Goal: Information Seeking & Learning: Learn about a topic

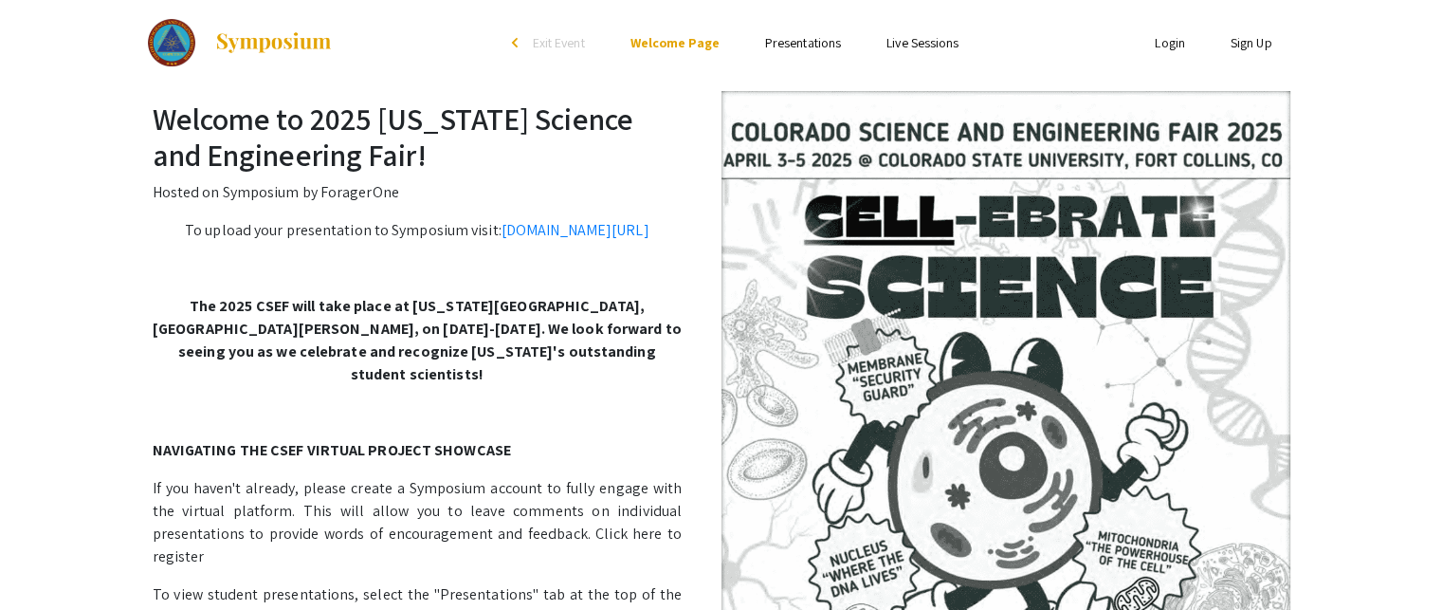
click at [801, 31] on li "Presentations" at bounding box center [802, 42] width 121 height 23
click at [801, 43] on link "Presentations" at bounding box center [803, 42] width 76 height 17
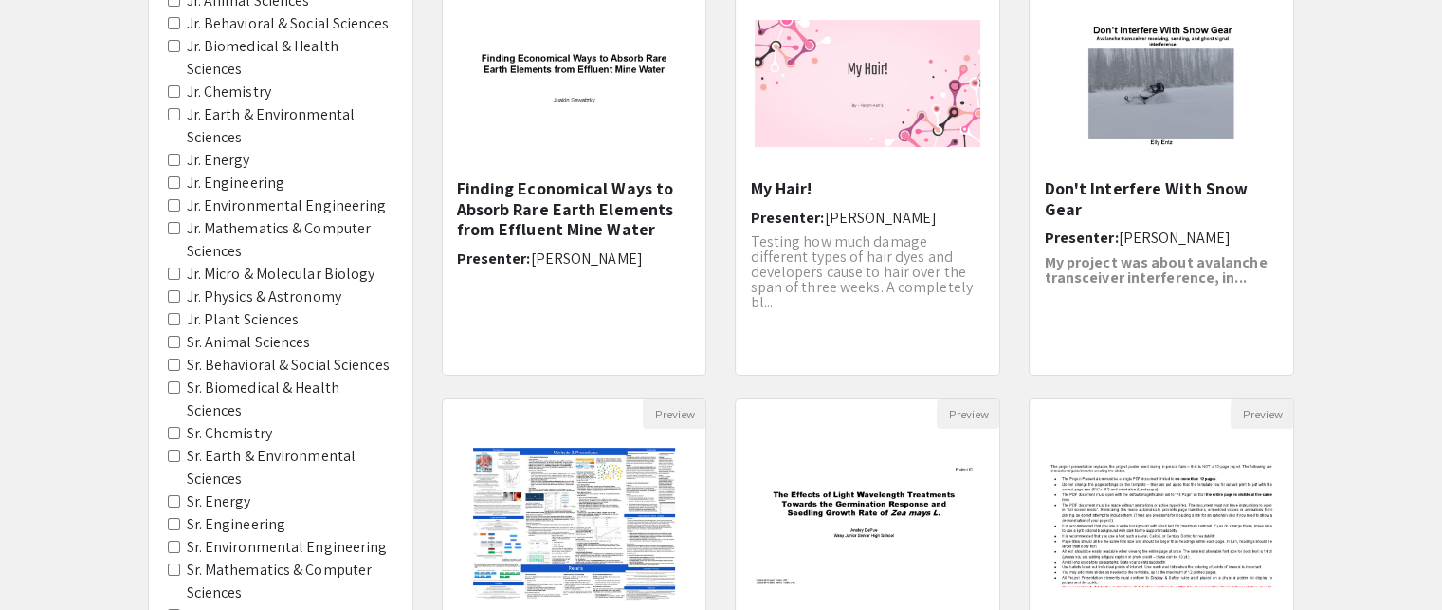
scroll to position [254, 0]
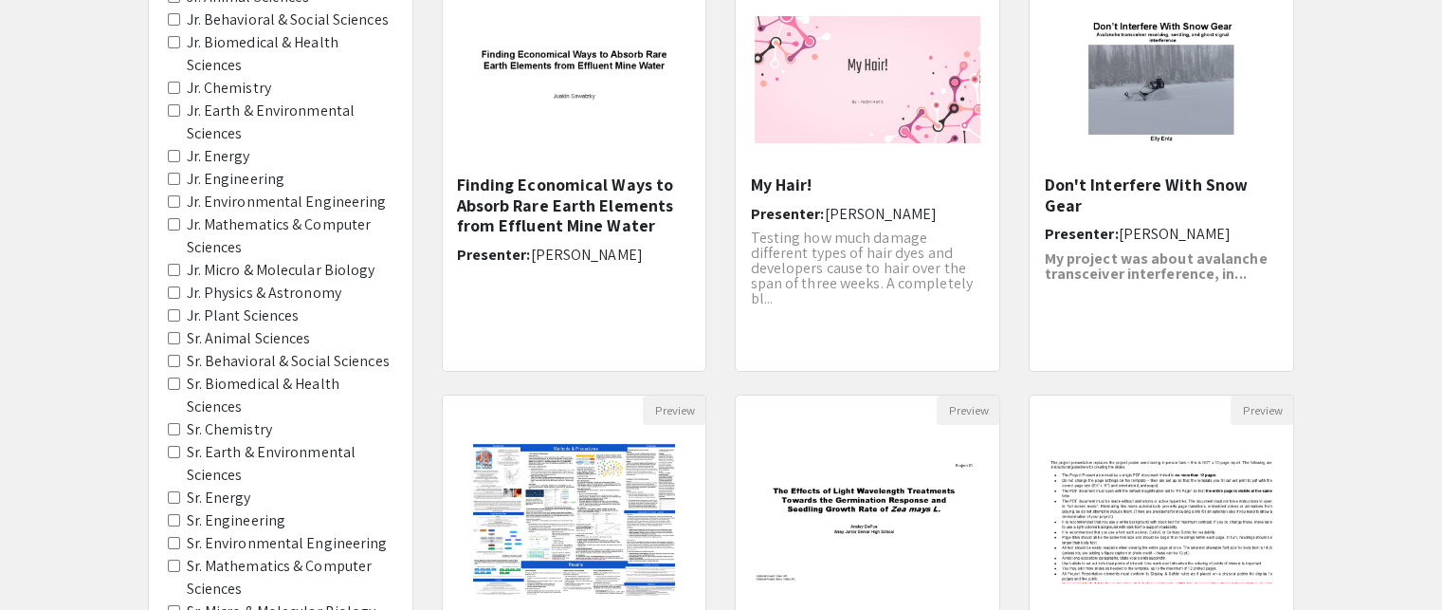
click at [171, 559] on Sciences "Sr. Mathematics & Computer Sciences" at bounding box center [174, 565] width 12 height 12
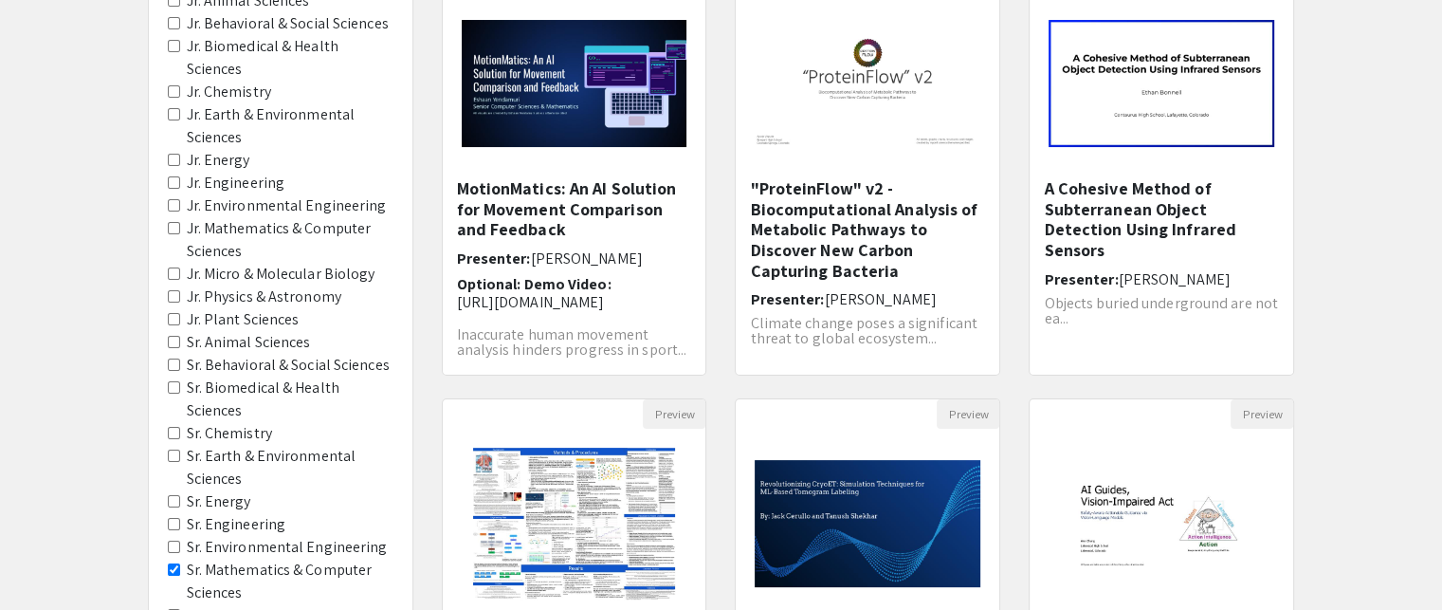
scroll to position [252, 0]
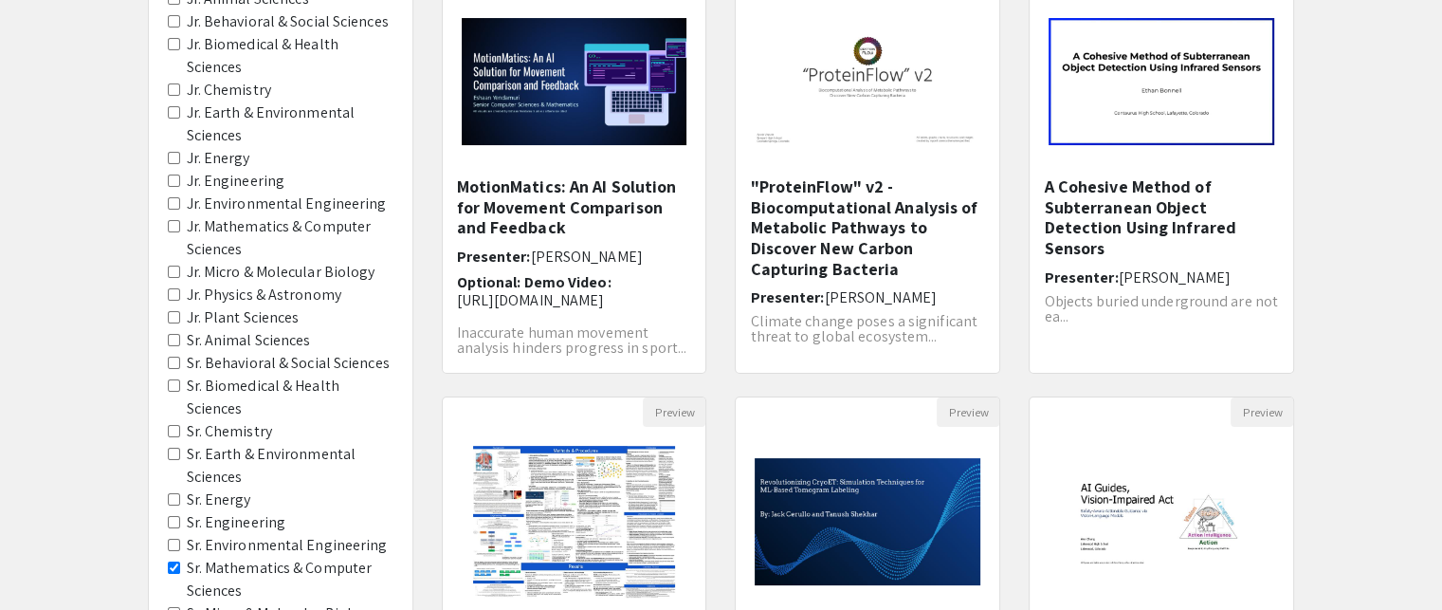
click at [169, 425] on Chemistry "Sr. Chemistry" at bounding box center [174, 431] width 12 height 12
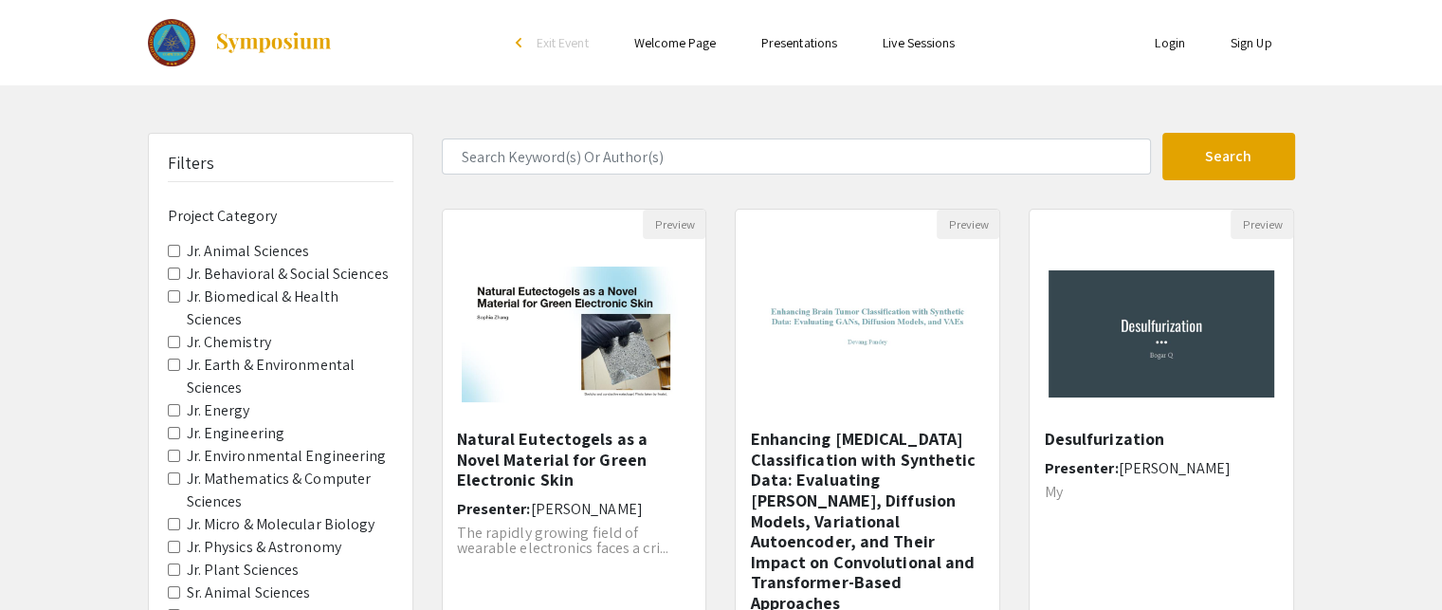
click at [173, 399] on span "Jr. Energy" at bounding box center [281, 410] width 226 height 23
click at [172, 399] on span "Jr. Energy" at bounding box center [281, 410] width 226 height 23
click at [169, 404] on Energy "Jr. Energy" at bounding box center [174, 410] width 12 height 12
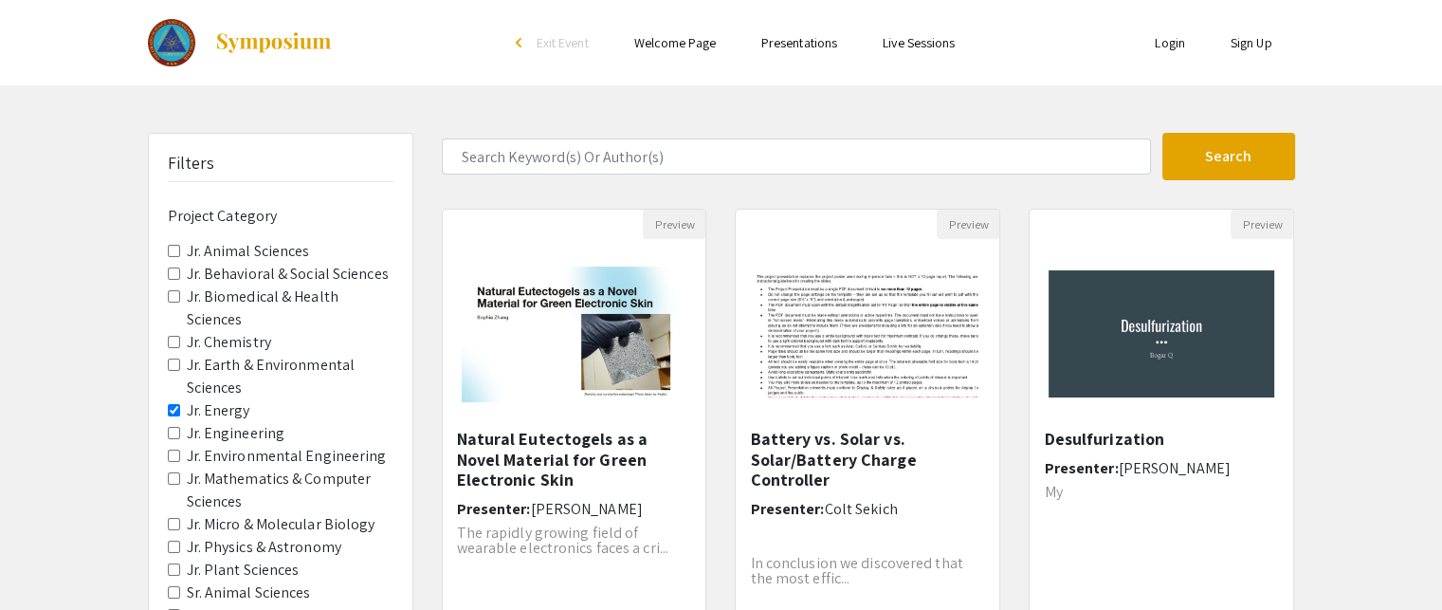
click at [170, 427] on Engineering "Jr. Engineering" at bounding box center [174, 433] width 12 height 12
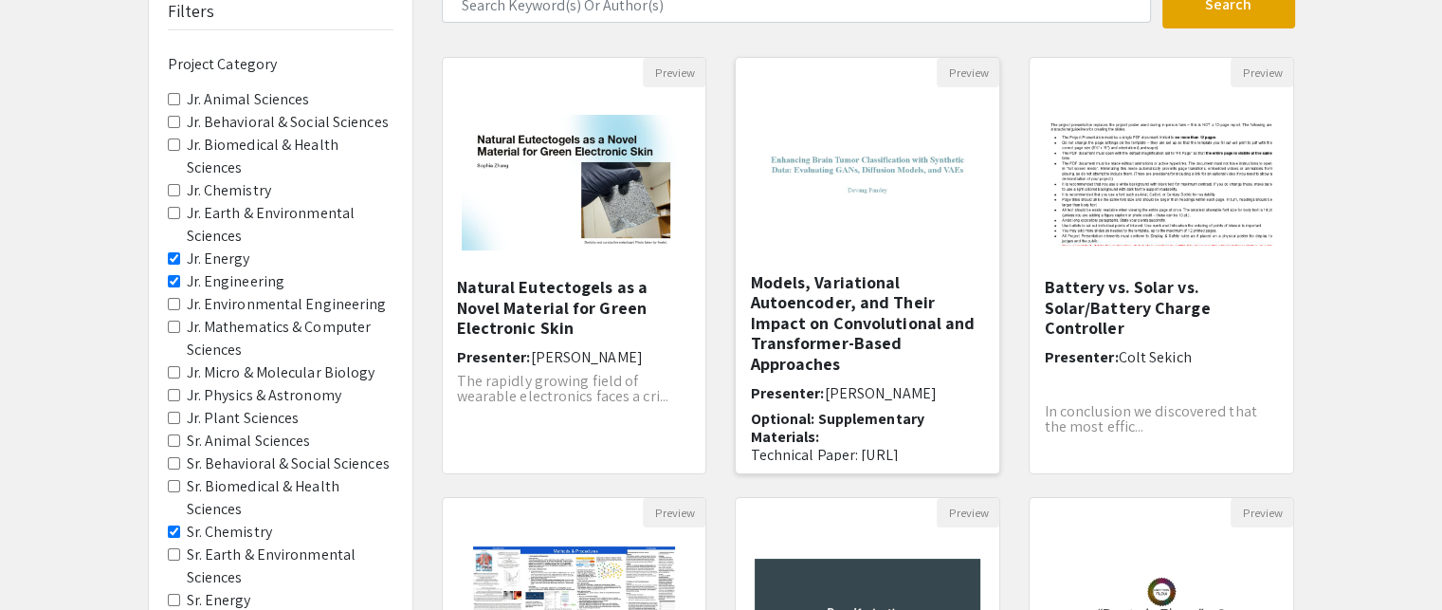
scroll to position [131, 0]
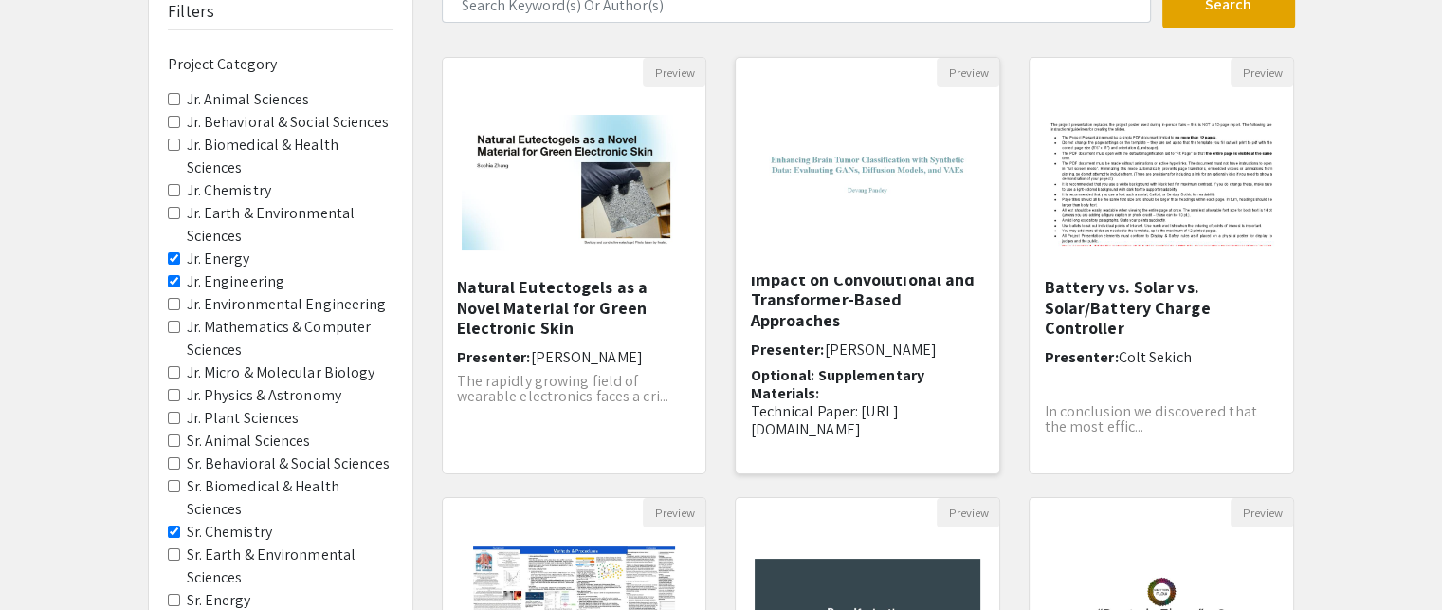
drag, startPoint x: 867, startPoint y: 220, endPoint x: 904, endPoint y: 149, distance: 79.7
click at [904, 149] on img "Open Presentation <p>Enhancing Brain Tumor Classification with Synthetic Data: …" at bounding box center [868, 182] width 264 height 165
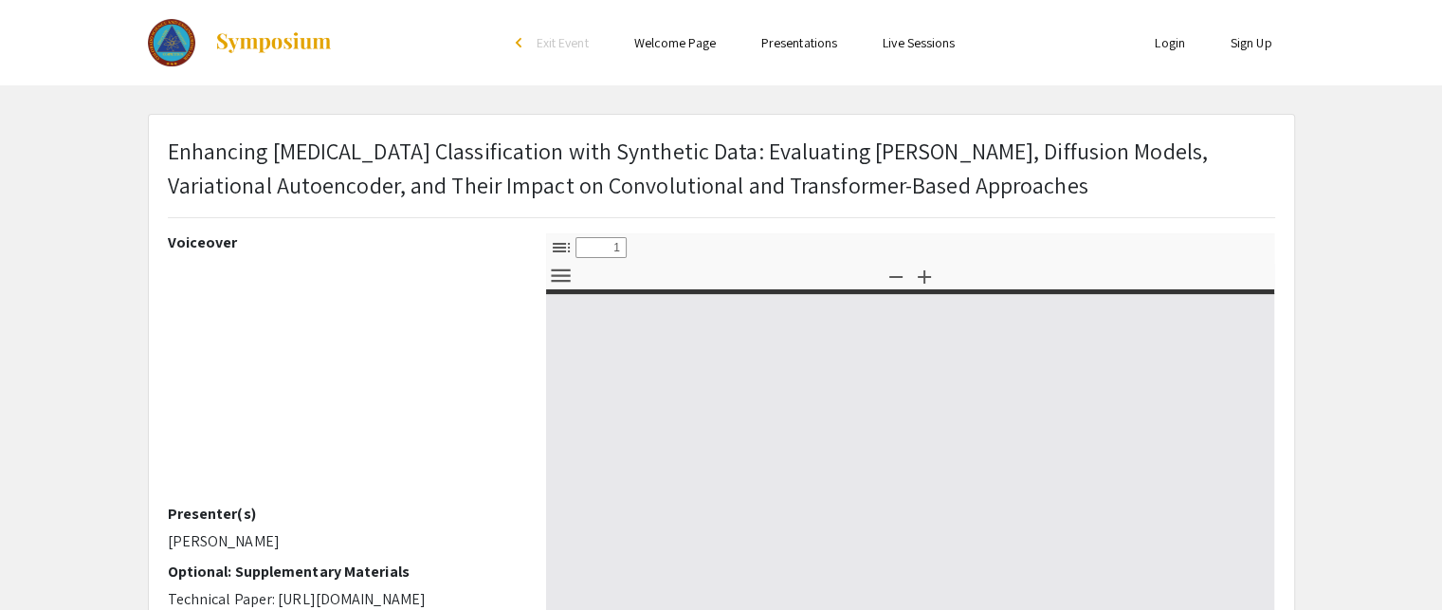
select select "custom"
type input "0"
select select "custom"
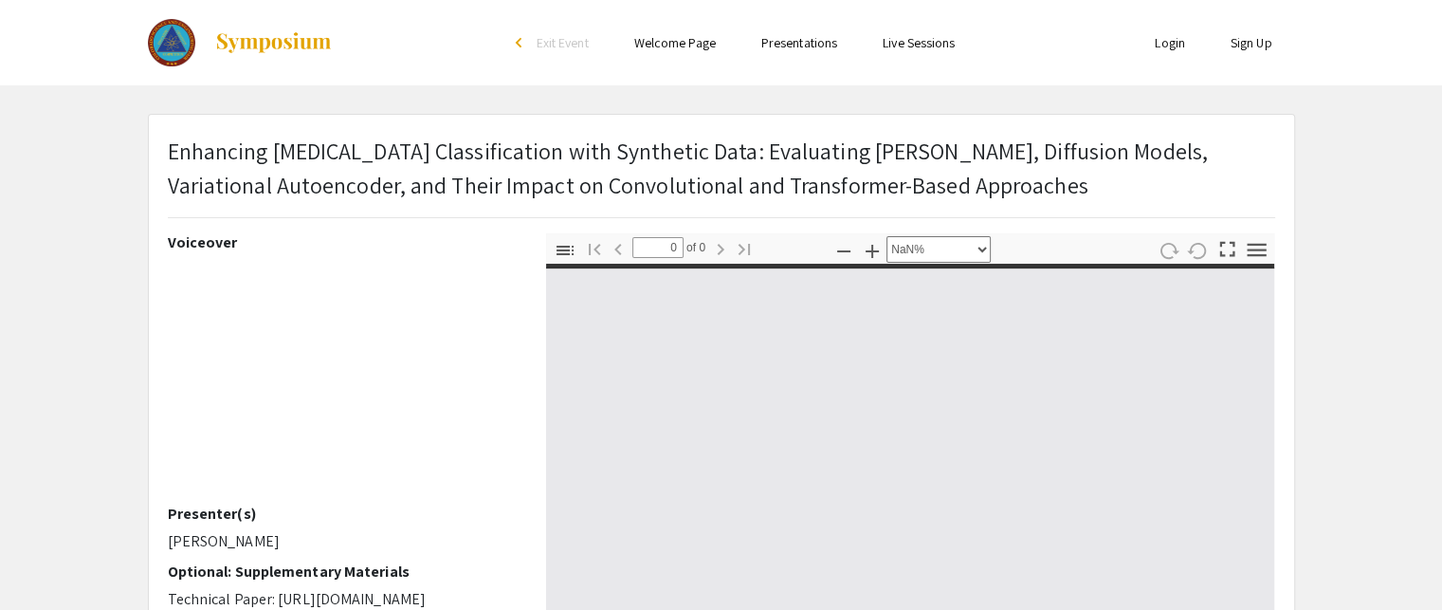
type input "1"
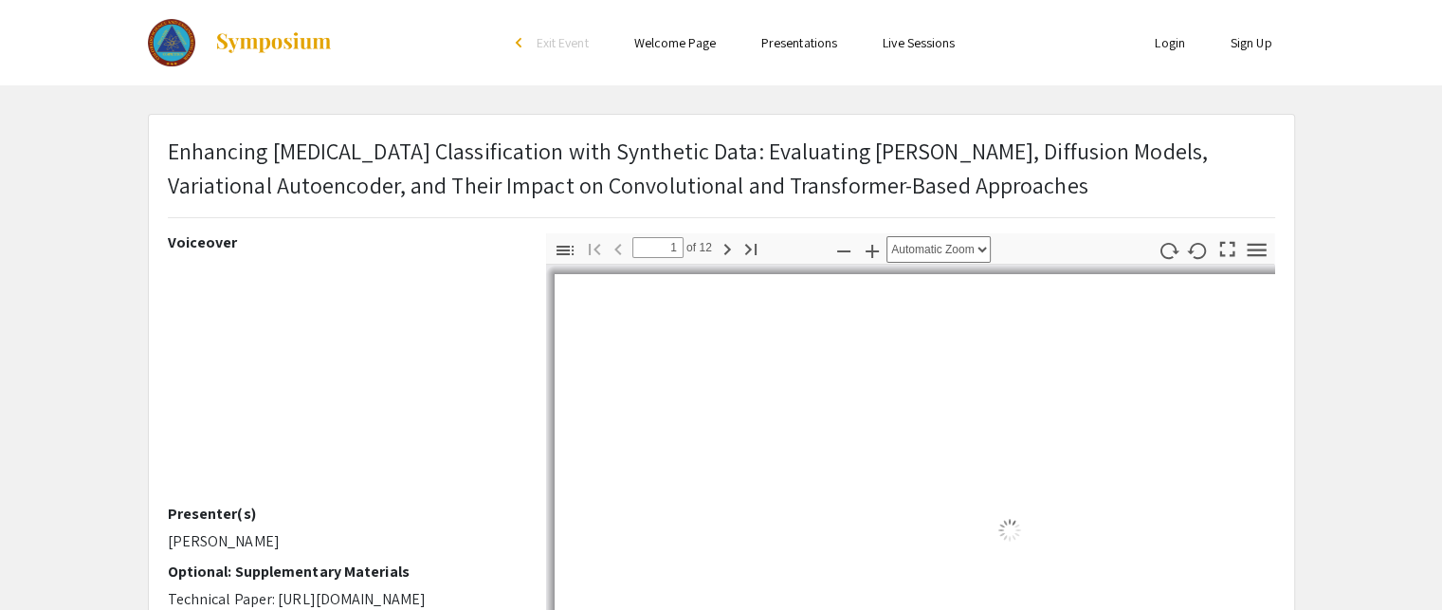
select select "auto"
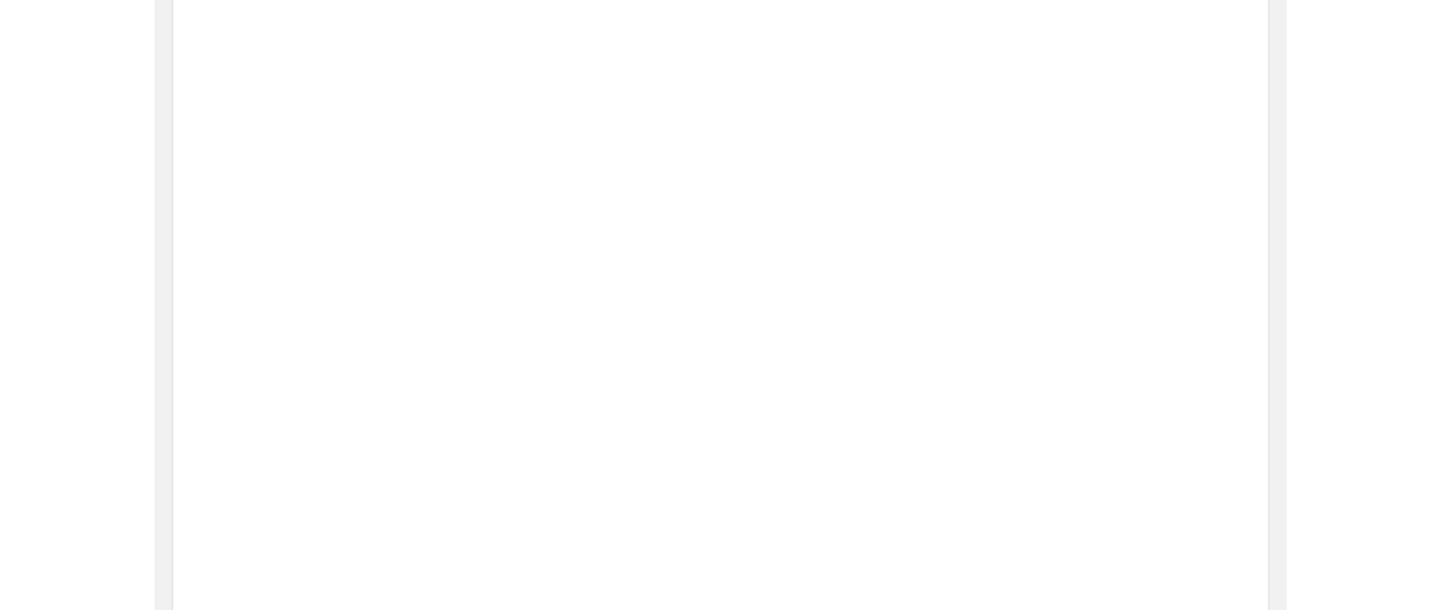
scroll to position [303, 0]
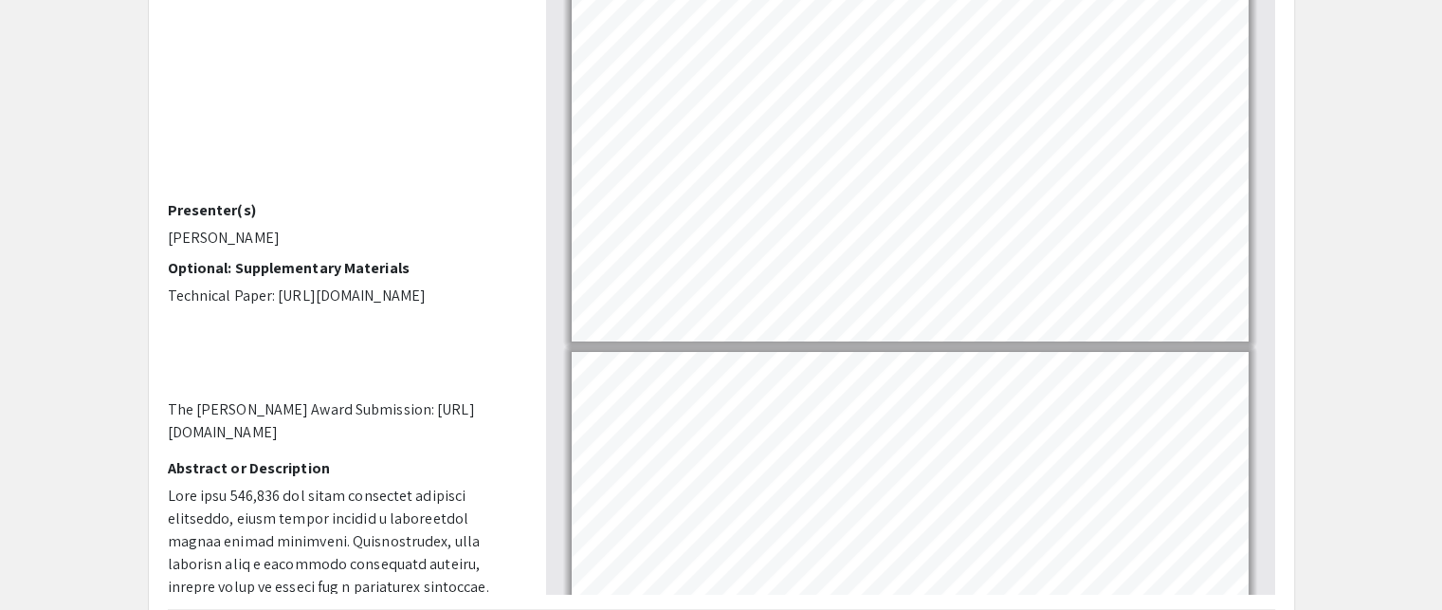
type input "2"
select select "custom"
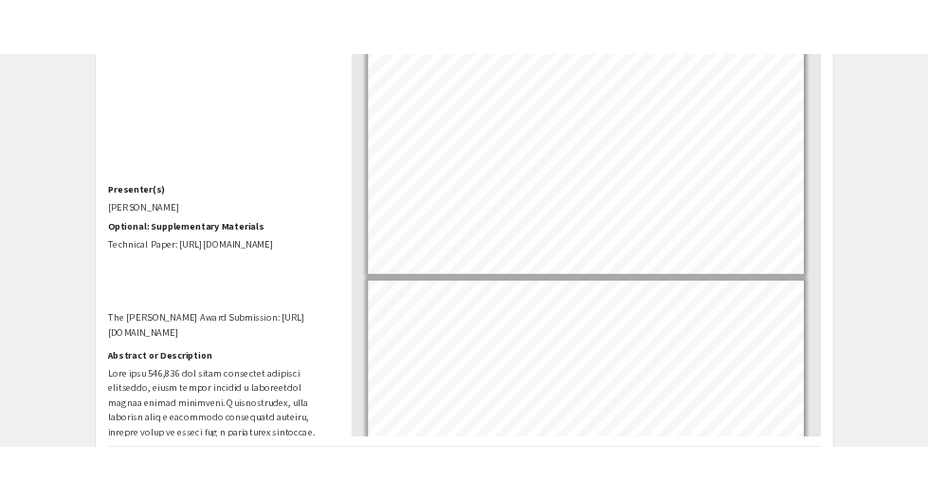
scroll to position [9, 0]
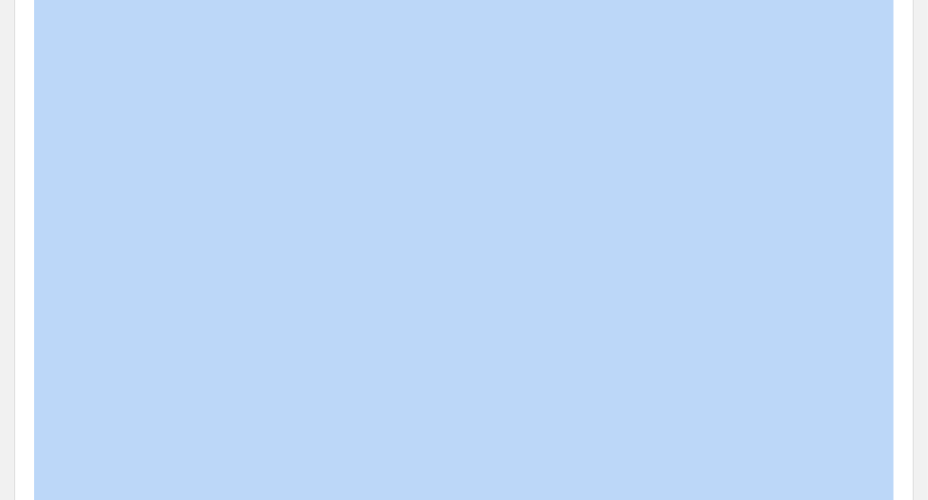
click at [718, 272] on div "Voiceover Presenter(s) Devang Pandey Optional: Supplementary Materials Technica…" at bounding box center [464, 296] width 888 height 664
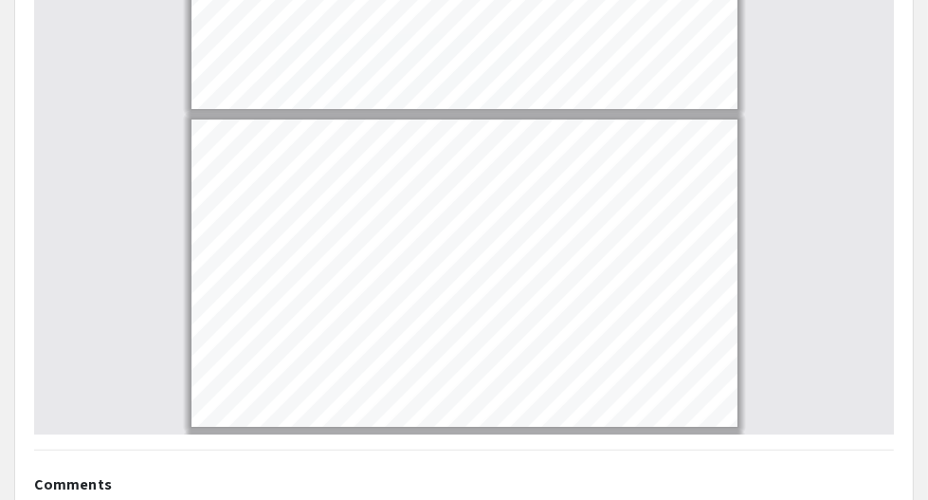
scroll to position [1173, 0]
